Goal: Find specific page/section: Find specific page/section

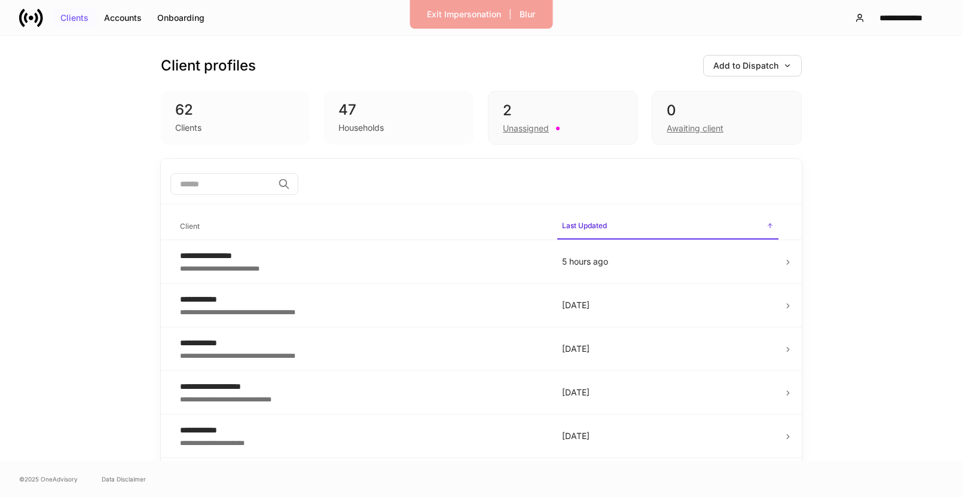
click at [75, 19] on div "Clients" at bounding box center [74, 18] width 28 height 8
click at [185, 127] on div "Clients" at bounding box center [188, 128] width 26 height 12
